Goal: Register for event/course

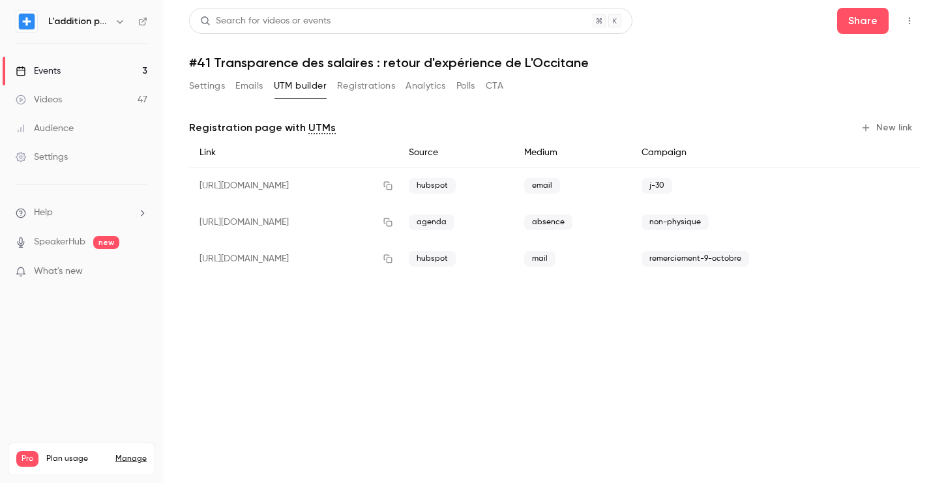
click at [54, 71] on div "Events" at bounding box center [38, 71] width 45 height 13
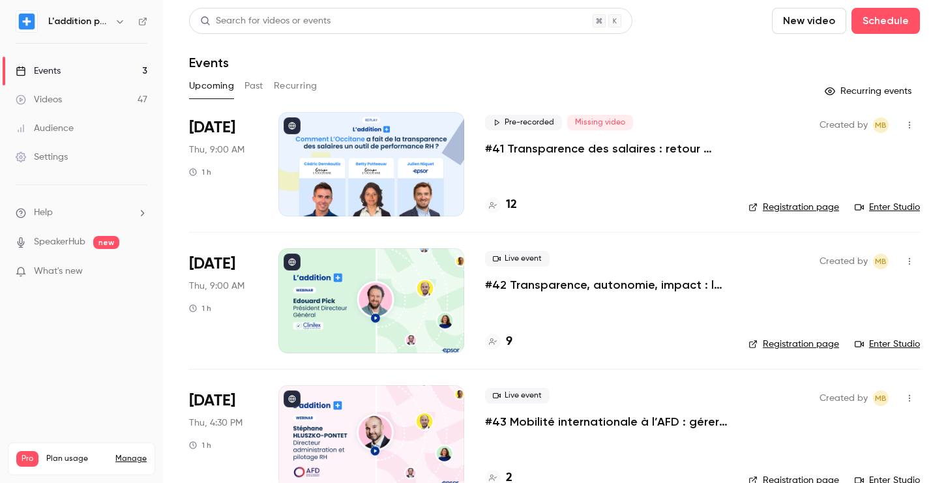
scroll to position [30, 0]
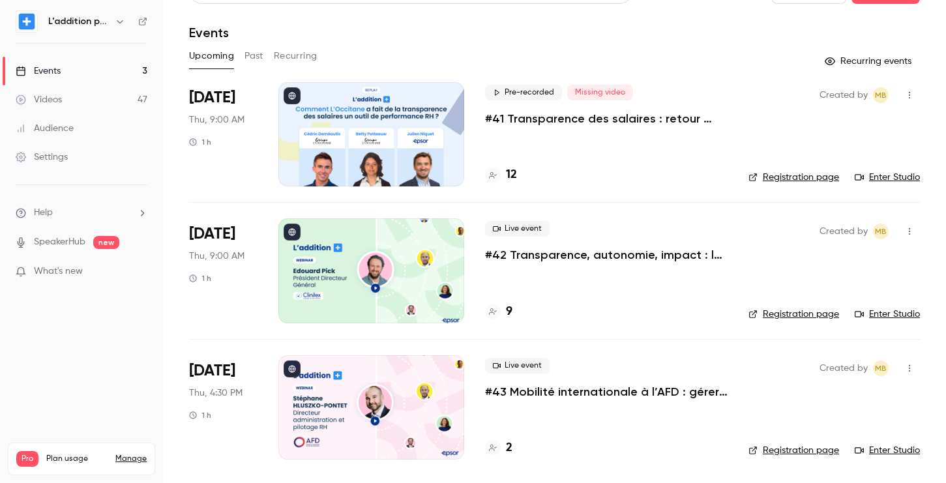
click at [788, 443] on div "Created by MB Registration page Enter Studio" at bounding box center [835, 407] width 172 height 104
click at [778, 447] on link "Registration page" at bounding box center [794, 450] width 91 height 13
click at [63, 238] on link "SpeakerHub" at bounding box center [60, 242] width 52 height 14
